Goal: Transaction & Acquisition: Purchase product/service

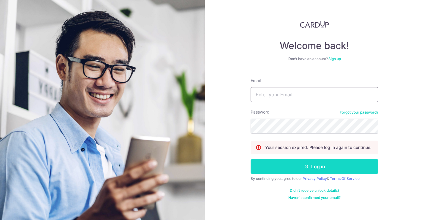
type input "joycelyn_q@hotmail.com"
click at [299, 165] on button "Log in" at bounding box center [315, 166] width 128 height 15
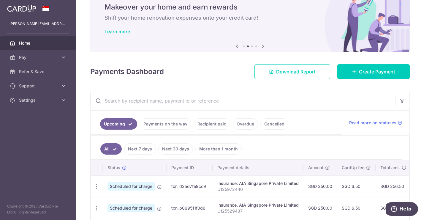
scroll to position [48, 0]
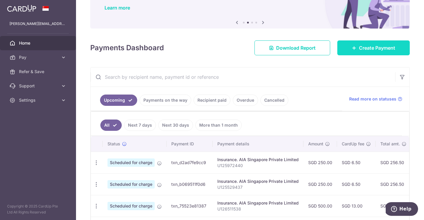
click at [372, 43] on link "Create Payment" at bounding box center [374, 47] width 73 height 15
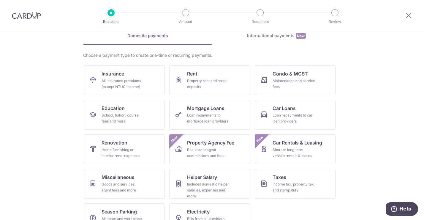
scroll to position [35, 0]
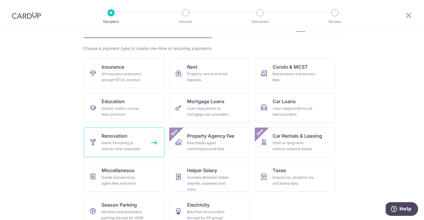
click at [123, 140] on link "Renovation Home furnishing or interior reno-expenses" at bounding box center [124, 143] width 81 height 30
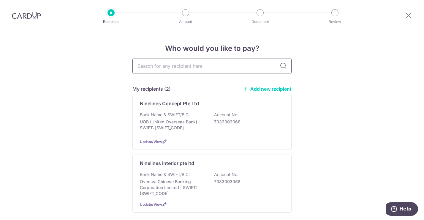
click at [161, 69] on input "text" at bounding box center [212, 66] width 159 height 15
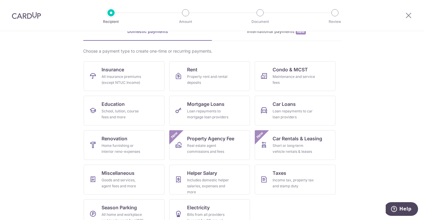
scroll to position [46, 0]
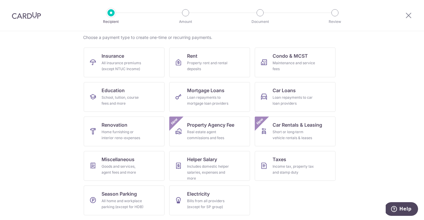
drag, startPoint x: 60, startPoint y: 159, endPoint x: 60, endPoint y: 163, distance: 3.9
click at [60, 164] on section "What would you like to pay for? Domestic payments International payments New Ch…" at bounding box center [212, 125] width 424 height 189
click at [120, 168] on div "Goods and services, agent fees and more" at bounding box center [123, 169] width 43 height 12
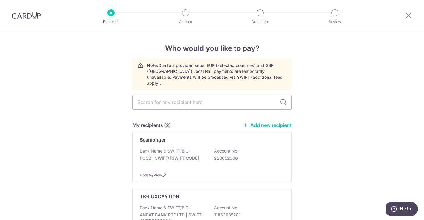
scroll to position [366, 0]
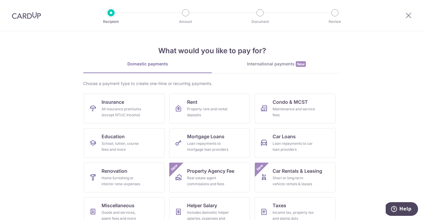
click at [66, 159] on section "What would you like to pay for? Domestic payments International payments New Ch…" at bounding box center [212, 125] width 424 height 189
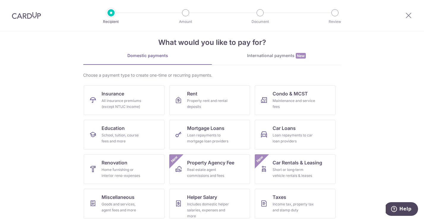
click at [302, 57] on span "New" at bounding box center [301, 56] width 10 height 6
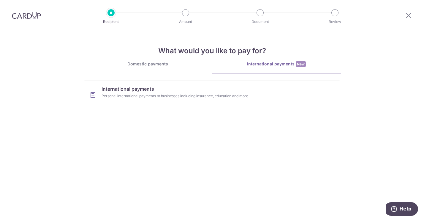
scroll to position [0, 0]
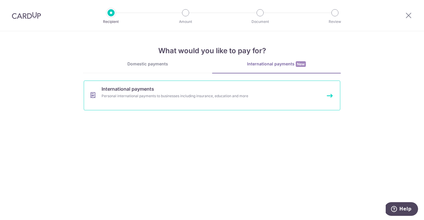
click at [259, 102] on link "International payments Personal international payments to businesses including …" at bounding box center [212, 96] width 257 height 30
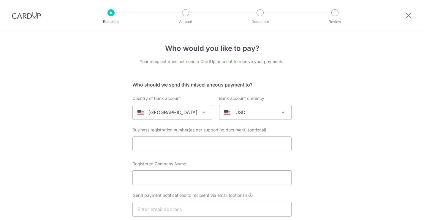
select select
click at [182, 111] on div "[GEOGRAPHIC_DATA]" at bounding box center [168, 112] width 60 height 7
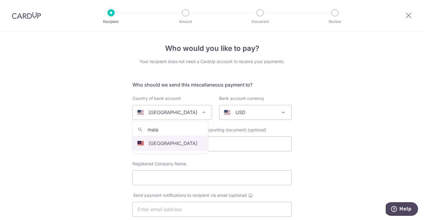
type input "mala"
select select "159"
select select "[GEOGRAPHIC_DATA]"
select select
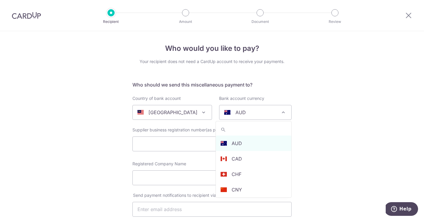
click at [250, 114] on div "AUD" at bounding box center [250, 112] width 53 height 7
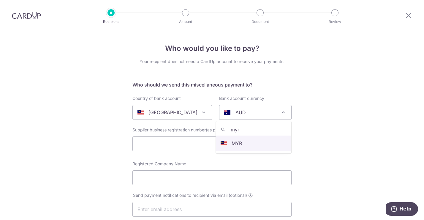
type input "myr"
select select "4"
click at [226, 135] on div "Supplier business registration number(as per supporting document) (optional)" at bounding box center [212, 139] width 159 height 24
click at [223, 142] on input "text" at bounding box center [212, 143] width 159 height 15
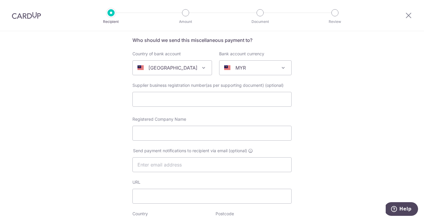
scroll to position [46, 0]
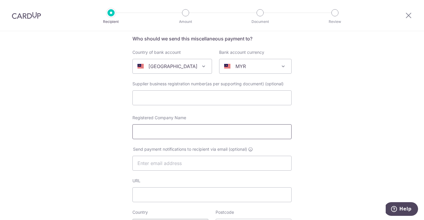
click at [159, 130] on input "Registered Company Name" at bounding box center [212, 131] width 159 height 15
paste input "Arona Furniture sdn bhd"
click at [177, 130] on input "Arona Furniture sdn bhd" at bounding box center [212, 131] width 159 height 15
click at [187, 131] on input "Arona Furniture Sdn bhd" at bounding box center [212, 131] width 159 height 15
type input "Arona Furniture Sdn Bhd"
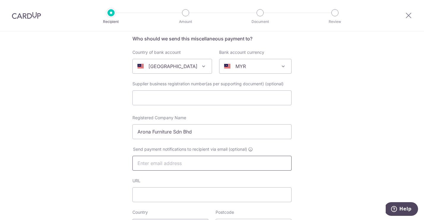
click at [176, 165] on input "text" at bounding box center [212, 163] width 159 height 15
click at [146, 198] on input "URL" at bounding box center [212, 194] width 159 height 15
paste input "[EMAIL_ADDRESS][DOMAIN_NAME]"
type input "[EMAIL_ADDRESS][DOMAIN_NAME]"
click at [171, 164] on input "text" at bounding box center [212, 163] width 159 height 15
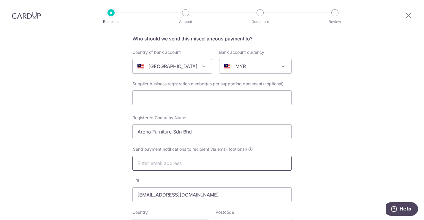
paste input "[EMAIL_ADDRESS][DOMAIN_NAME]"
type input "[EMAIL_ADDRESS][DOMAIN_NAME]"
click at [234, 195] on input "[EMAIL_ADDRESS][DOMAIN_NAME]" at bounding box center [212, 194] width 159 height 15
type input "aronacarine@gmail.co"
paste input "https://www.aronafurniture.com/"
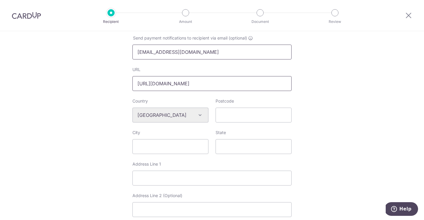
scroll to position [167, 0]
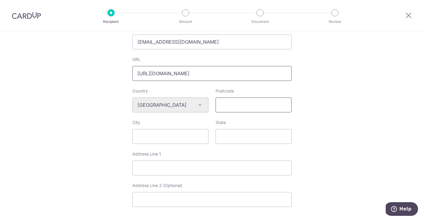
type input "https://www.aronafurniture.com/"
click at [240, 102] on input "Postcode" at bounding box center [254, 105] width 76 height 15
click at [301, 76] on div "Who would you like to pay? Your recipient does not need a CardUp account to rec…" at bounding box center [212, 113] width 424 height 499
click at [228, 107] on input "Postcode" at bounding box center [254, 105] width 76 height 15
paste input "81300"
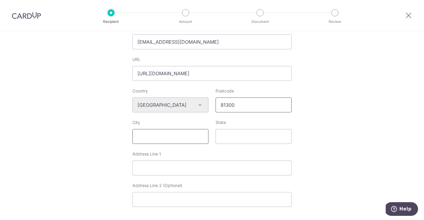
type input "81300"
click at [176, 136] on input "City" at bounding box center [171, 136] width 76 height 15
type input "Johor"
click at [229, 133] on input "State" at bounding box center [254, 136] width 76 height 15
click at [243, 141] on input "State" at bounding box center [254, 136] width 76 height 15
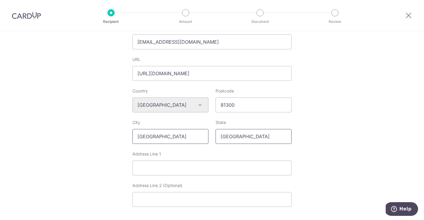
type input "Johor"
drag, startPoint x: 155, startPoint y: 133, endPoint x: 93, endPoint y: 120, distance: 63.6
click at [93, 120] on div "Who would you like to pay? Your recipient does not need a CardUp account to rec…" at bounding box center [212, 113] width 424 height 499
type input "Skudai"
click at [169, 174] on input "Address Line 1" at bounding box center [212, 168] width 159 height 15
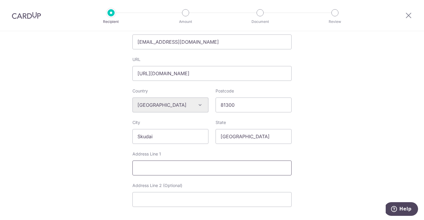
paste input "165,167, 169, jalan bestari 1/5, Taman Nusa Bestari Skudai 81300 johor."
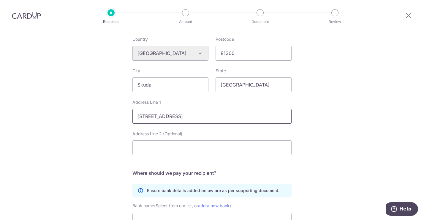
scroll to position [310, 0]
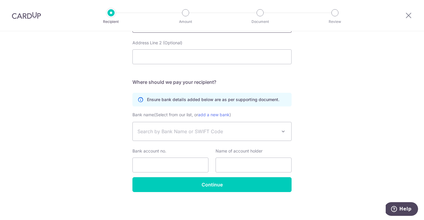
type input "165,167, 169, jalan bestari 1/5, Taman Nusa Bestari Skudai 81300 johor"
click at [220, 131] on span "Search by Bank Name or SWIFT Code" at bounding box center [208, 131] width 140 height 7
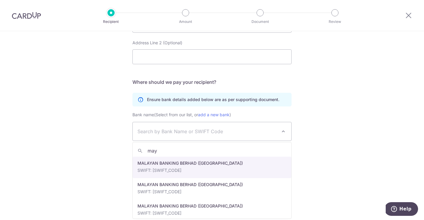
type input "may"
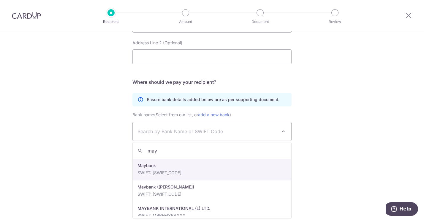
scroll to position [256, 0]
select select "44"
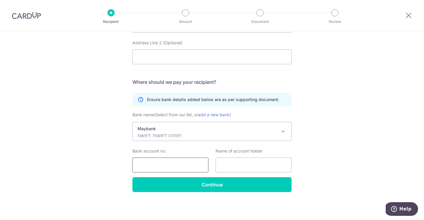
click at [181, 169] on input "Bank account no." at bounding box center [171, 165] width 76 height 15
paste input "5515 4862 1752"
click at [150, 165] on input "5515 4862 1752" at bounding box center [171, 165] width 76 height 15
click at [161, 164] on input "55154862 1752" at bounding box center [171, 165] width 76 height 15
type input "551548621752"
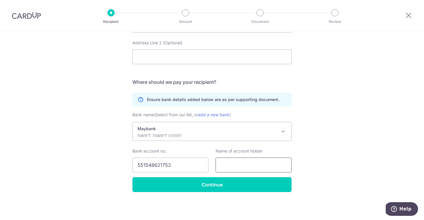
click at [252, 163] on input "text" at bounding box center [254, 165] width 76 height 15
paste input "Arona furniture sdn bhd"
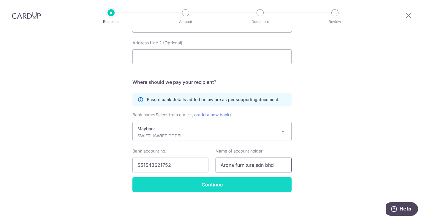
type input "Arona furniture sdn bhd"
click at [258, 186] on input "Continue" at bounding box center [212, 184] width 159 height 15
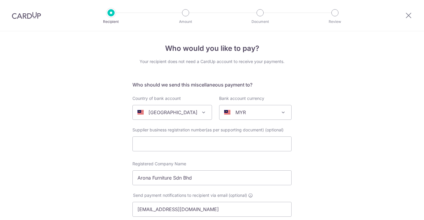
select select "44"
click at [154, 149] on input "text" at bounding box center [212, 143] width 159 height 15
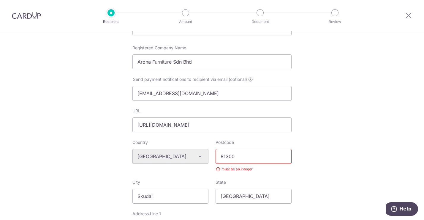
scroll to position [130, 0]
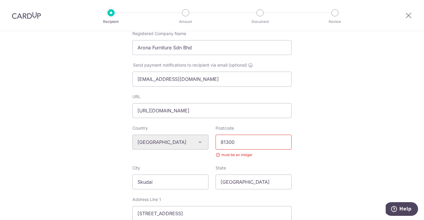
click at [245, 142] on input "81300" at bounding box center [254, 142] width 76 height 15
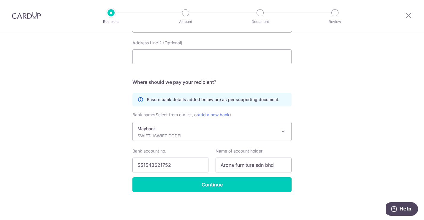
type input "81300"
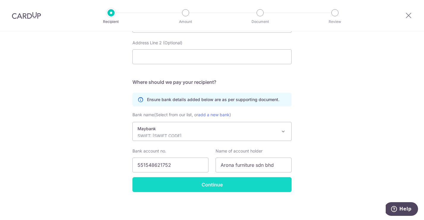
click at [216, 185] on input "Continue" at bounding box center [212, 184] width 159 height 15
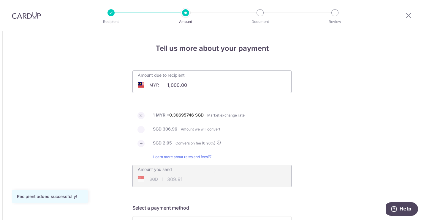
click at [191, 82] on input "1,000.00" at bounding box center [179, 85] width 92 height 14
drag, startPoint x: 195, startPoint y: 87, endPoint x: 133, endPoint y: 84, distance: 61.9
click at [133, 84] on div "MYR 1,000.00 1000" at bounding box center [179, 85] width 92 height 14
type input "7,748.00"
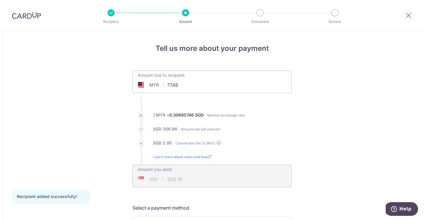
type input "2,401.20"
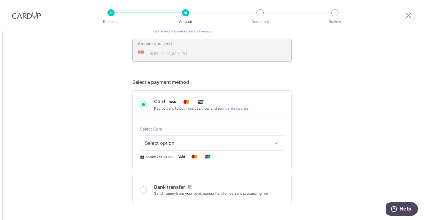
scroll to position [128, 0]
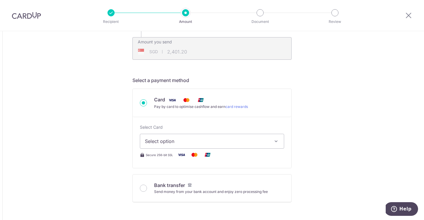
click at [224, 143] on span "Select option" at bounding box center [207, 141] width 124 height 7
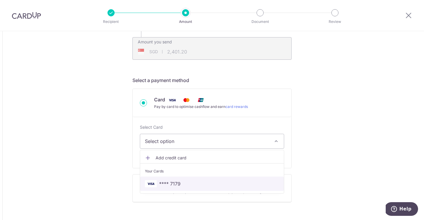
click at [229, 185] on span "**** 7179" at bounding box center [212, 183] width 134 height 7
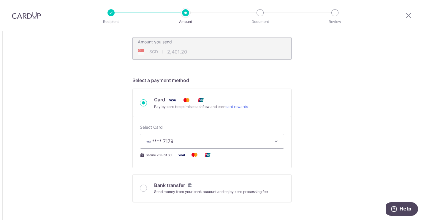
type input "7,748.00"
type input "2,401.17"
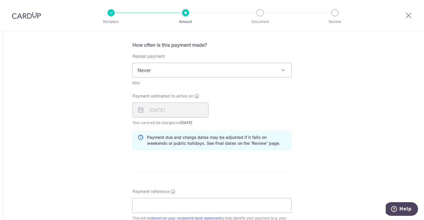
scroll to position [321, 0]
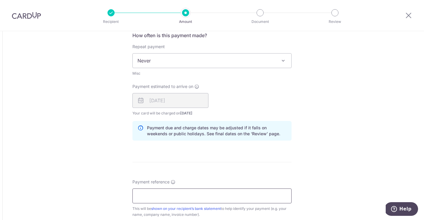
click at [178, 201] on input "Payment reference" at bounding box center [212, 195] width 159 height 15
click at [290, 155] on form "Amount due to recipient MYR 7,748.00 7748 1 MYR = 0.30695622 SGD Market exchang…" at bounding box center [212, 67] width 159 height 634
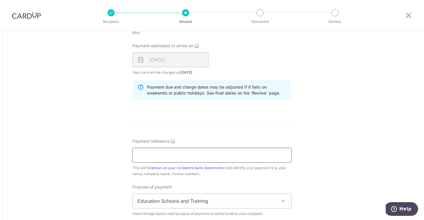
scroll to position [363, 0]
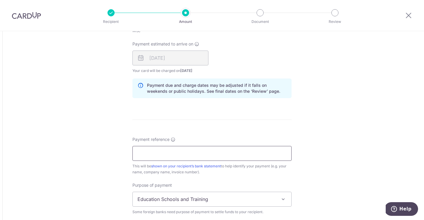
click at [257, 153] on input "Payment reference" at bounding box center [212, 153] width 159 height 15
type input "Inv03686Joycelyn"
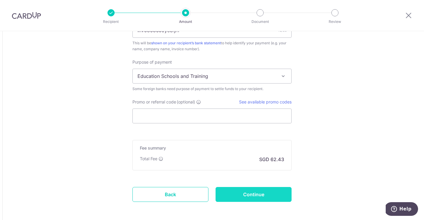
click at [249, 194] on input "Continue" at bounding box center [254, 194] width 76 height 15
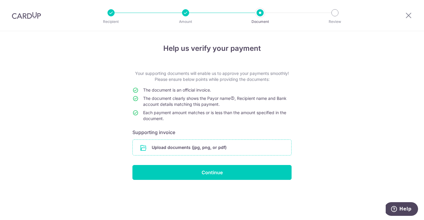
click at [213, 151] on input "file" at bounding box center [212, 147] width 159 height 15
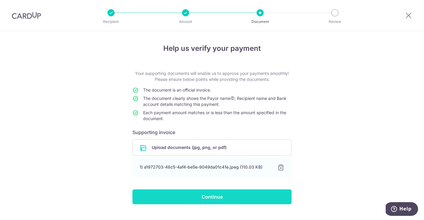
click at [265, 201] on input "Continue" at bounding box center [212, 196] width 159 height 15
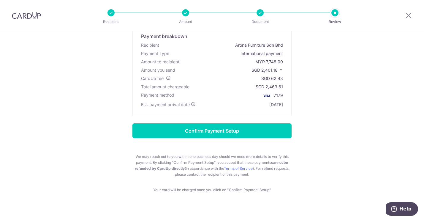
scroll to position [50, 0]
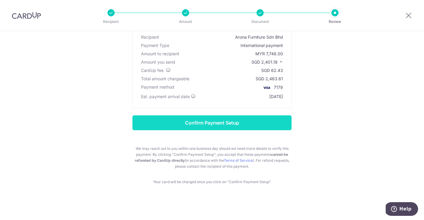
click at [280, 124] on input "Confirm Payment Setup" at bounding box center [212, 122] width 159 height 15
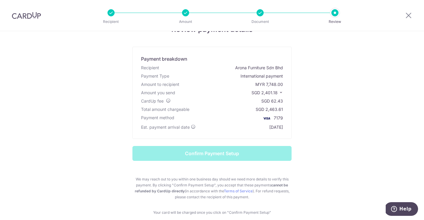
scroll to position [0, 0]
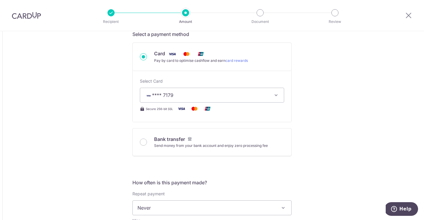
scroll to position [198, 0]
click at [251, 144] on div "Send money from your bank account and enjoy zero processing fee" at bounding box center [211, 146] width 114 height 6
click at [147, 144] on input "Bank transfer Send money from your bank account and enjoy zero processing fee" at bounding box center [143, 142] width 7 height 7
radio input "true"
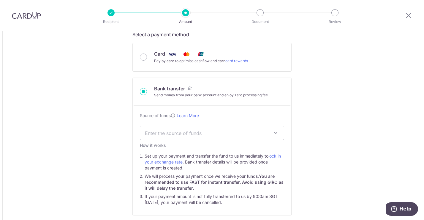
type input "7,748.00"
type input "2,397.32"
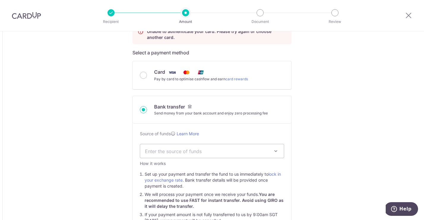
scroll to position [168, 0]
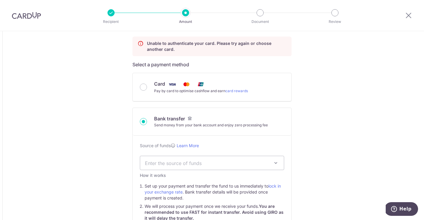
click at [229, 95] on div "Card Pay by card to optimise cashflow and earn card rewards" at bounding box center [212, 87] width 159 height 28
click at [153, 81] on div "Card Pay by card to optimise cashflow and earn card rewards" at bounding box center [212, 87] width 144 height 14
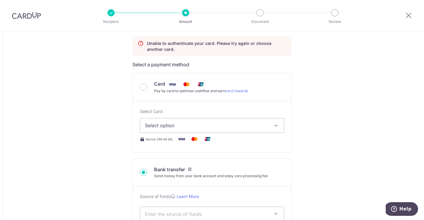
click at [181, 123] on span "Select option" at bounding box center [207, 125] width 124 height 7
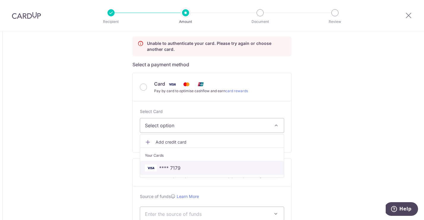
click at [196, 169] on span "**** 7179" at bounding box center [212, 167] width 134 height 7
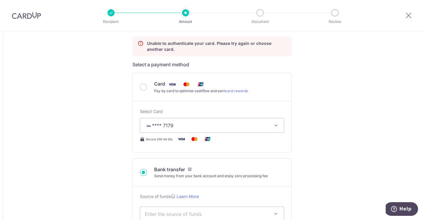
type input "7,748.00"
type input "2,397.27"
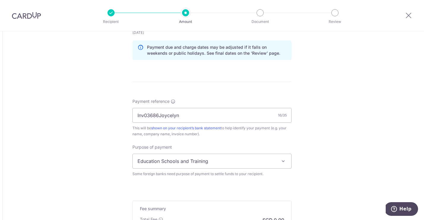
scroll to position [628, 0]
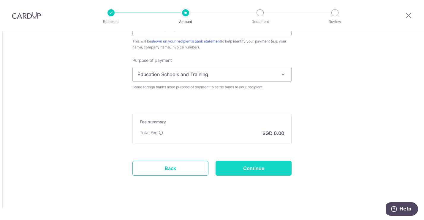
click at [253, 171] on input "Continue" at bounding box center [254, 168] width 76 height 15
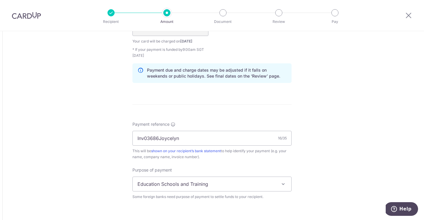
scroll to position [494, 0]
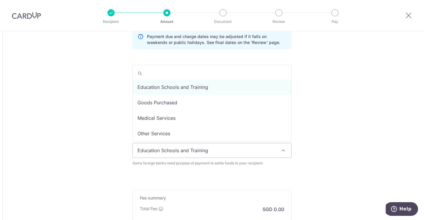
click at [258, 146] on span "Education Schools and Training" at bounding box center [212, 150] width 159 height 14
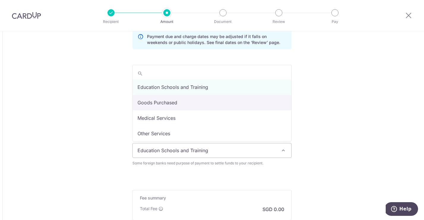
select select "Goods Purchased"
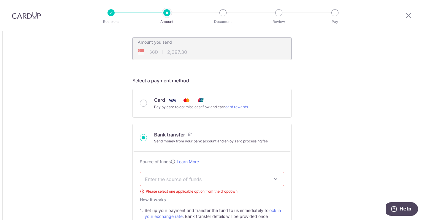
scroll to position [127, 0]
click at [234, 179] on span "Enter the source of funds" at bounding box center [207, 179] width 125 height 7
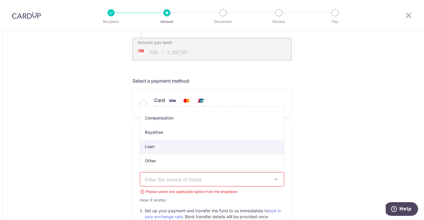
scroll to position [0, 0]
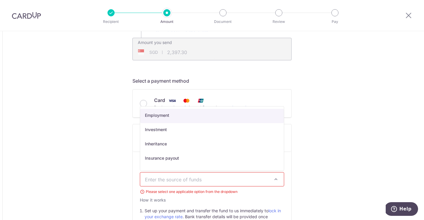
select select "7"
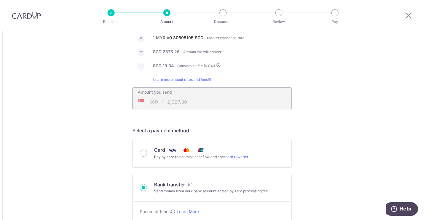
scroll to position [107, 0]
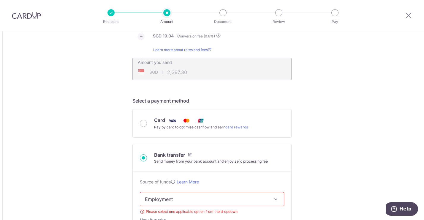
click at [145, 118] on div "Card Pay by card to optimise cashflow and earn card rewards" at bounding box center [212, 124] width 144 height 14
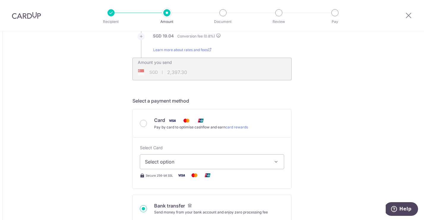
scroll to position [136, 0]
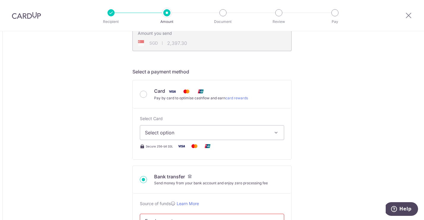
click at [271, 132] on button "Select option" at bounding box center [212, 132] width 144 height 15
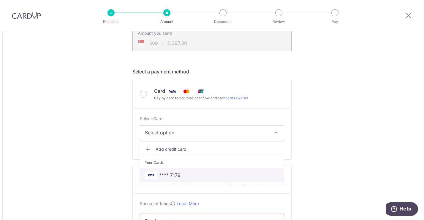
click at [265, 173] on span "**** 7179" at bounding box center [212, 175] width 134 height 7
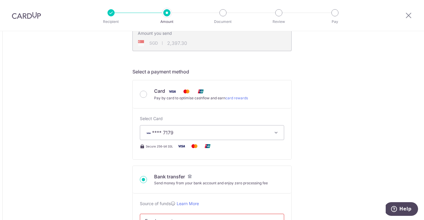
type input "7,748.00"
type input "2,397.32"
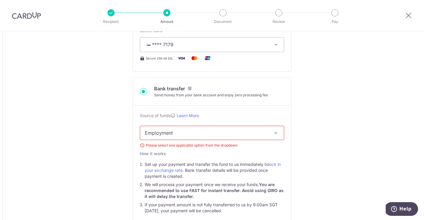
scroll to position [240, 0]
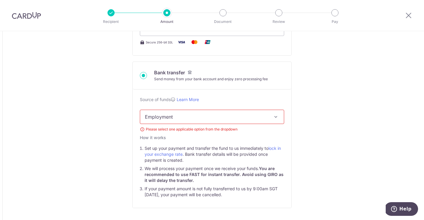
click at [238, 117] on span "Employment" at bounding box center [212, 117] width 144 height 14
click at [329, 134] on div "Tell us more about your payment Amount due to recipient MYR 7,748.00 7748 1 MYR…" at bounding box center [212, 196] width 424 height 810
click at [141, 77] on input "Bank transfer Send money from your bank account and enjoy zero processing fee" at bounding box center [143, 75] width 7 height 7
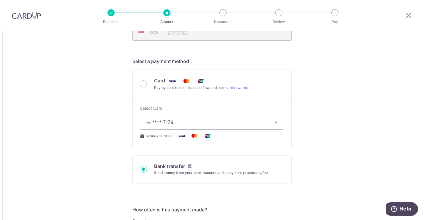
scroll to position [127, 0]
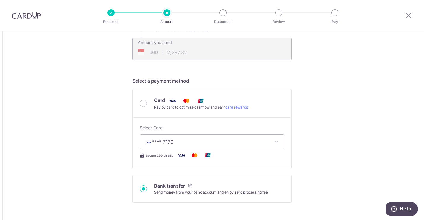
click at [147, 101] on div "Card Pay by card to optimise cashflow and earn card rewards" at bounding box center [212, 104] width 144 height 14
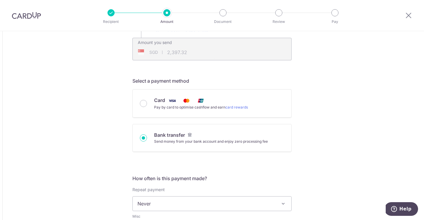
click at [146, 101] on div "Card Pay by card to optimise cashflow and earn card rewards" at bounding box center [212, 104] width 144 height 14
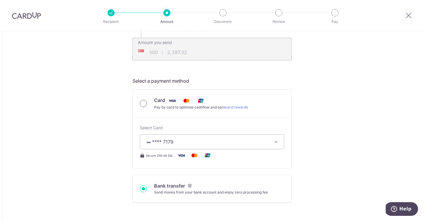
click at [144, 105] on input "Card Pay by card to optimise cashflow and earn card rewards" at bounding box center [143, 103] width 7 height 7
radio input "true"
type input "7,748.00"
type input "2,401.10"
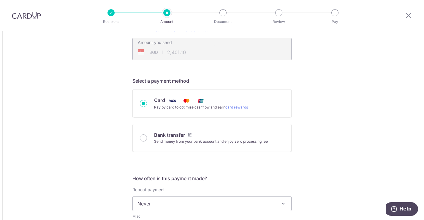
click at [144, 105] on input "Card Pay by card to optimise cashflow and earn card rewards" at bounding box center [143, 103] width 7 height 7
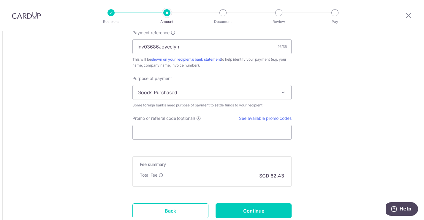
scroll to position [462, 0]
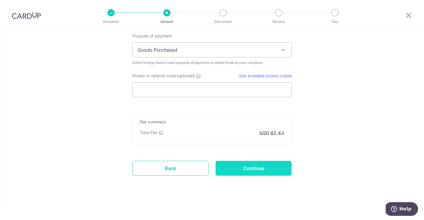
click at [235, 169] on input "Continue" at bounding box center [254, 168] width 76 height 15
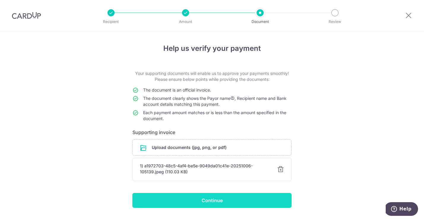
click at [261, 203] on input "Continue" at bounding box center [212, 200] width 159 height 15
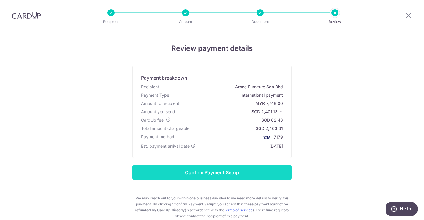
click at [276, 176] on input "Confirm Payment Setup" at bounding box center [212, 172] width 159 height 15
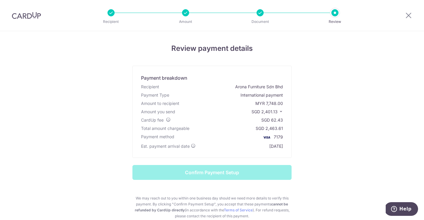
scroll to position [50, 0]
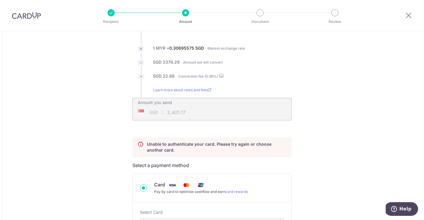
scroll to position [67, 0]
click at [408, 211] on span "Help" at bounding box center [406, 208] width 12 height 5
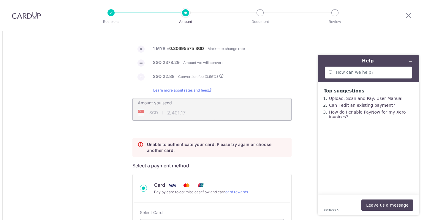
click at [379, 206] on button "Leave us a message" at bounding box center [388, 204] width 52 height 11
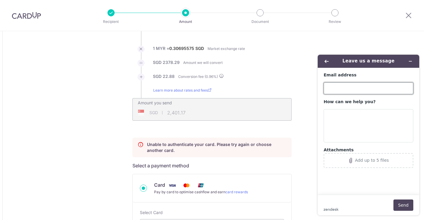
click at [350, 89] on input "Email address" at bounding box center [369, 88] width 90 height 12
type input "[PERSON_NAME][EMAIL_ADDRESS][DOMAIN_NAME]"
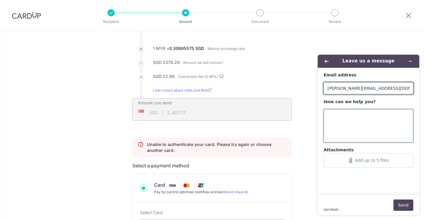
click at [352, 120] on textarea "How can we help you?" at bounding box center [369, 125] width 90 height 33
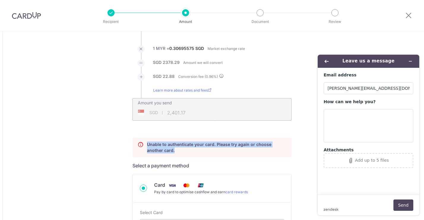
drag, startPoint x: 144, startPoint y: 142, endPoint x: 184, endPoint y: 149, distance: 40.8
click at [184, 149] on div "Unable to authenticate your card. Please try again or choose another card." at bounding box center [212, 148] width 159 height 20
copy div "Unable to authenticate your card. Please try again or choose another card."
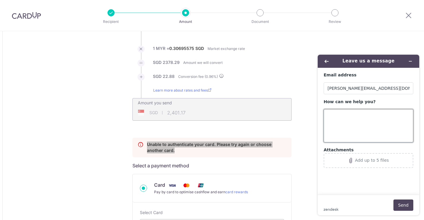
click at [355, 129] on textarea "How can we help you?" at bounding box center [369, 125] width 90 height 33
paste textarea "Unable to authenticate your card. Please try again or choose another card."
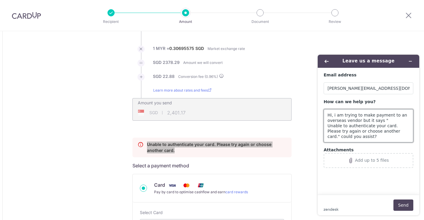
click at [407, 132] on textarea "Hi, i am trying to make payment to an overseas vendor but it says " Unable to a…" at bounding box center [369, 125] width 90 height 33
type textarea "Hi, i am trying to make payment to an overseas vendor but it says " Unable to a…"
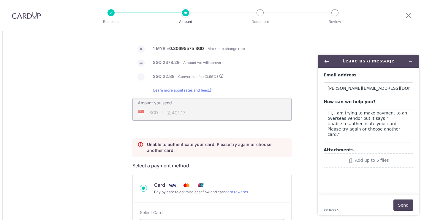
click at [251, 161] on div "Unable to authenticate your card. Please try again or choose another card. Sele…" at bounding box center [212, 216] width 159 height 156
click at [405, 207] on button "Send" at bounding box center [404, 204] width 20 height 11
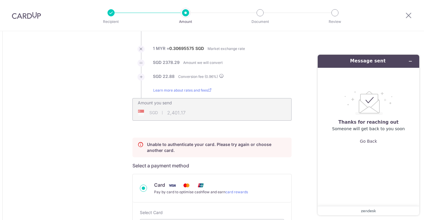
click at [284, 162] on div "Unable to authenticate your card. Please try again or choose another card. Sele…" at bounding box center [212, 216] width 159 height 156
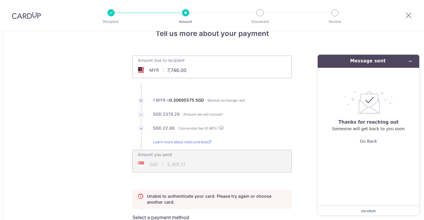
scroll to position [0, 0]
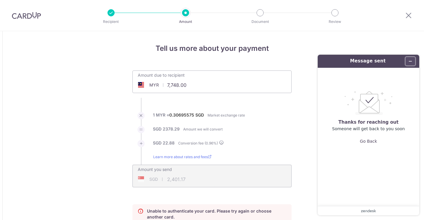
click at [410, 60] on icon "Minimise widget" at bounding box center [411, 61] width 4 height 4
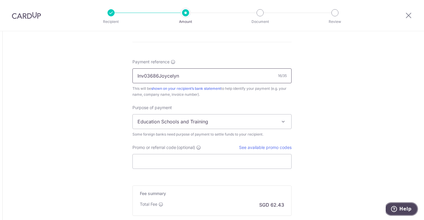
scroll to position [450, 0]
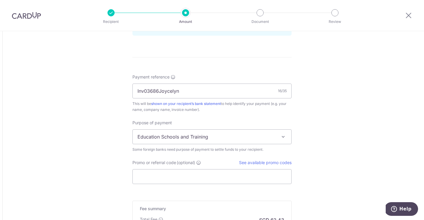
click at [264, 136] on span "Education Schools and Training" at bounding box center [212, 137] width 159 height 14
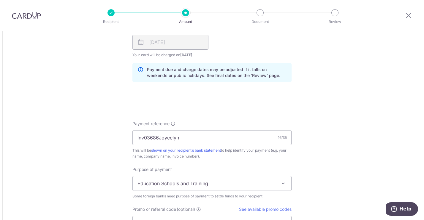
scroll to position [416, 0]
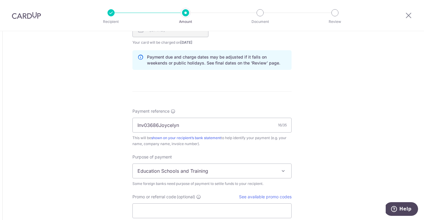
click at [260, 164] on span "Education Schools and Training" at bounding box center [212, 171] width 159 height 14
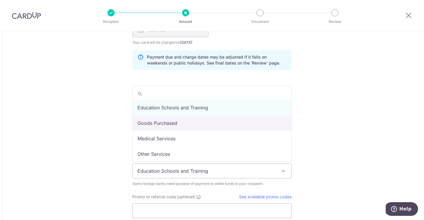
select select "Goods Purchased"
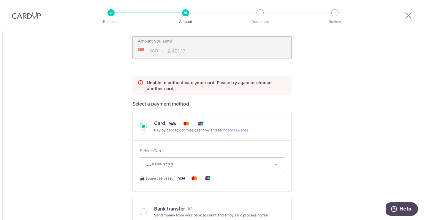
scroll to position [133, 0]
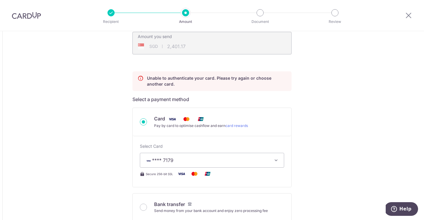
click at [203, 151] on div "Select Card **** 7179 Add credit card Your Cards **** 7179" at bounding box center [212, 155] width 144 height 24
click at [203, 157] on span "**** 7179" at bounding box center [207, 160] width 124 height 7
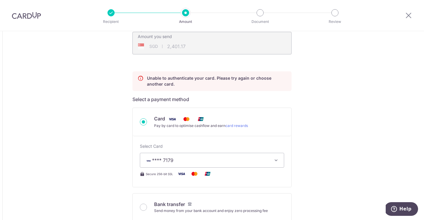
click at [32, 17] on img at bounding box center [26, 15] width 29 height 7
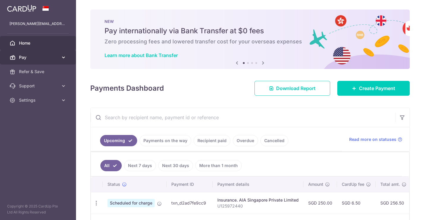
click at [36, 57] on span "Pay" at bounding box center [38, 57] width 39 height 6
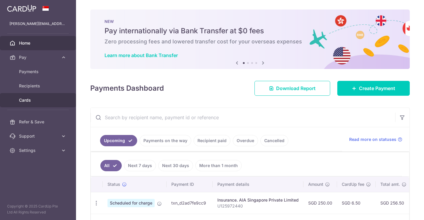
click at [42, 106] on link "Cards" at bounding box center [38, 100] width 76 height 14
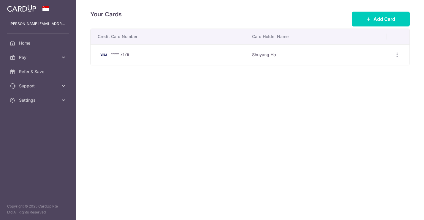
click at [241, 60] on td "**** 7179" at bounding box center [169, 54] width 157 height 21
click at [292, 59] on td "Shuyang Ho" at bounding box center [318, 54] width 140 height 21
click at [401, 57] on div "View/Edit Delete" at bounding box center [397, 54] width 11 height 11
click at [395, 57] on icon "button" at bounding box center [397, 55] width 6 height 6
click at [377, 72] on span "View/Edit" at bounding box center [377, 71] width 40 height 7
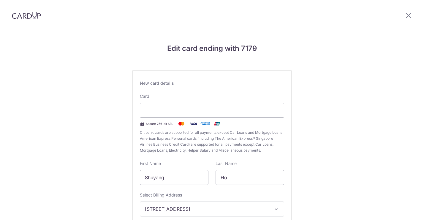
click at [390, 158] on div "Edit card ending with 7179 New card details Card Secure 256-bit SSL Citibank ca…" at bounding box center [212, 156] width 424 height 250
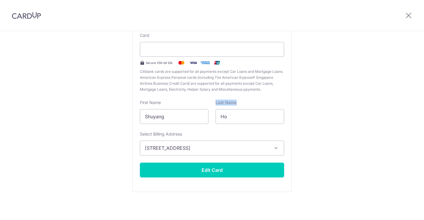
scroll to position [61, 0]
click at [262, 150] on span "52 Hougang St 11 Central View Tower 2, #04-06, Singapore, Singapore-538750" at bounding box center [207, 148] width 124 height 7
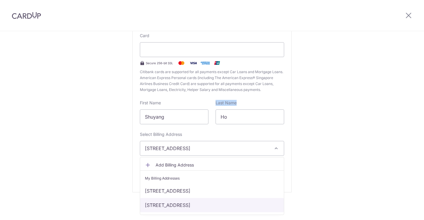
click at [258, 202] on link "135 Serangoon Ave 3, Chiltern Park, Warwick Tower (South-West Wing, #08-14, Sin…" at bounding box center [212, 205] width 144 height 14
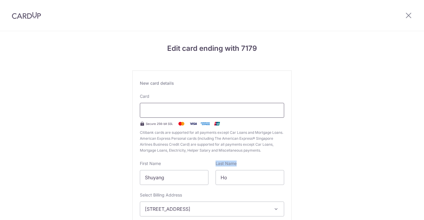
scroll to position [61, 0]
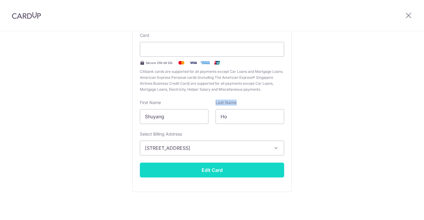
click at [188, 172] on button "Edit Card" at bounding box center [212, 170] width 144 height 15
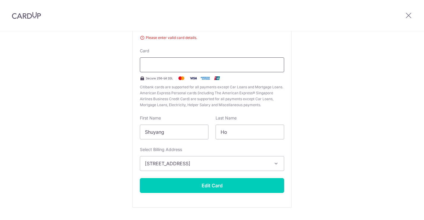
click at [183, 70] on div at bounding box center [212, 64] width 144 height 15
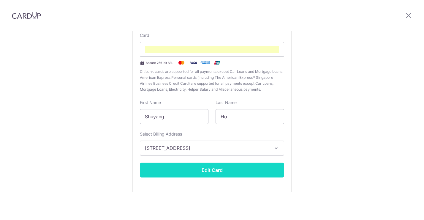
click at [228, 174] on button "Edit Card" at bounding box center [212, 170] width 144 height 15
